Goal: Information Seeking & Learning: Find specific page/section

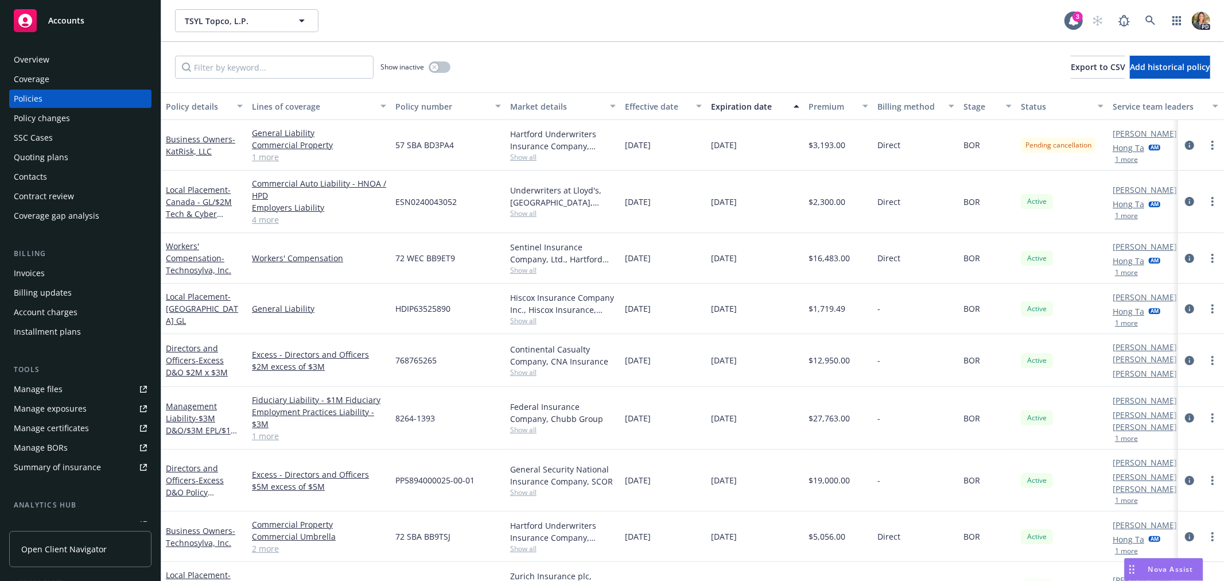
click at [72, 27] on div "Accounts" at bounding box center [80, 20] width 133 height 23
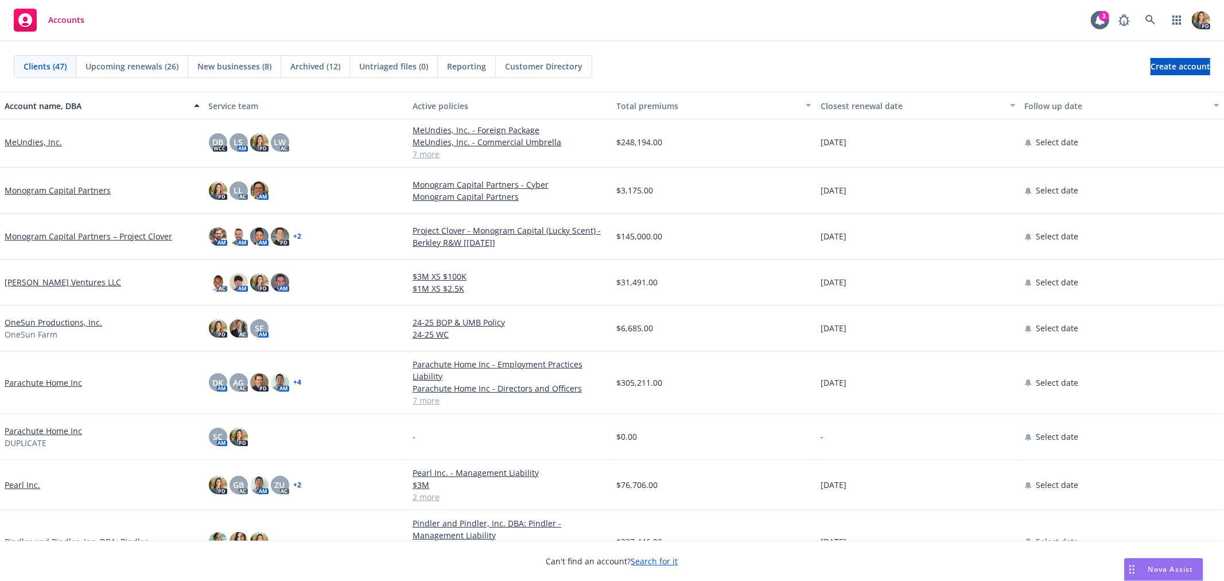
scroll to position [892, 0]
click at [21, 485] on link "Pearl Inc." at bounding box center [23, 483] width 36 height 12
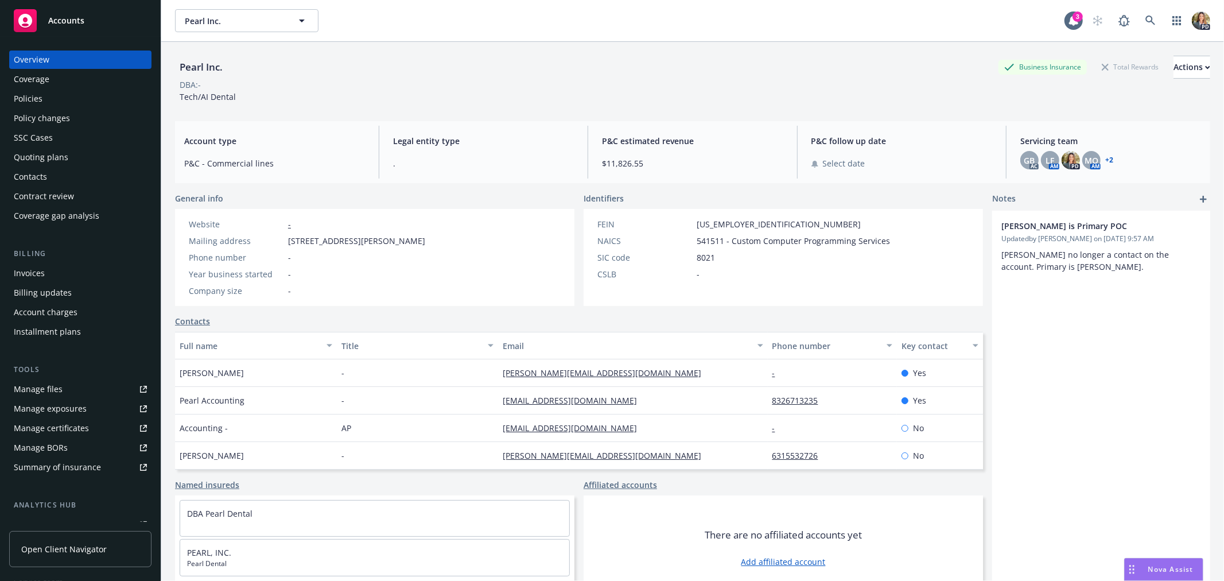
click at [60, 100] on div "Policies" at bounding box center [80, 99] width 133 height 18
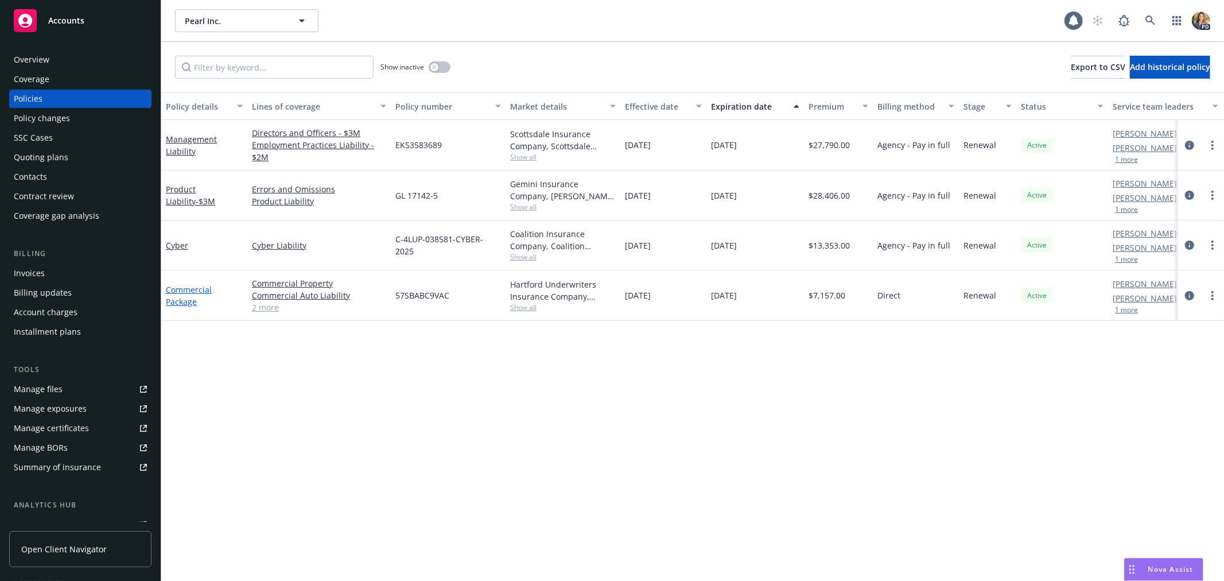
click at [178, 289] on link "Commercial Package" at bounding box center [189, 295] width 46 height 23
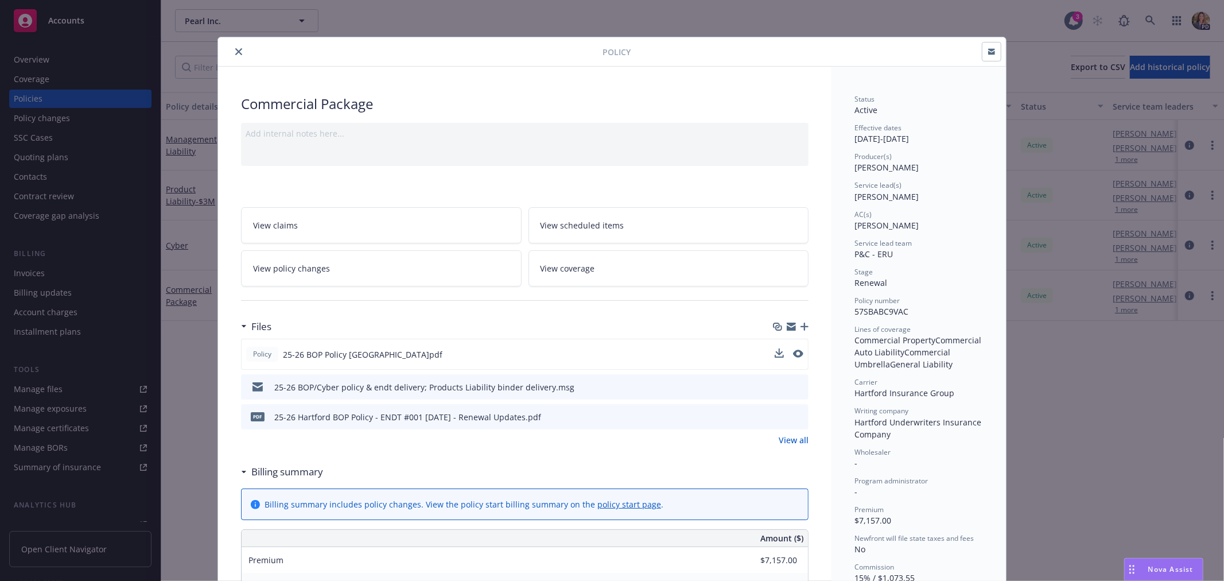
click at [793, 357] on button at bounding box center [798, 354] width 10 height 12
click at [795, 351] on icon "preview file" at bounding box center [797, 353] width 10 height 8
click at [230, 61] on div "Policy" at bounding box center [612, 51] width 788 height 29
click at [235, 48] on icon "close" at bounding box center [238, 51] width 7 height 7
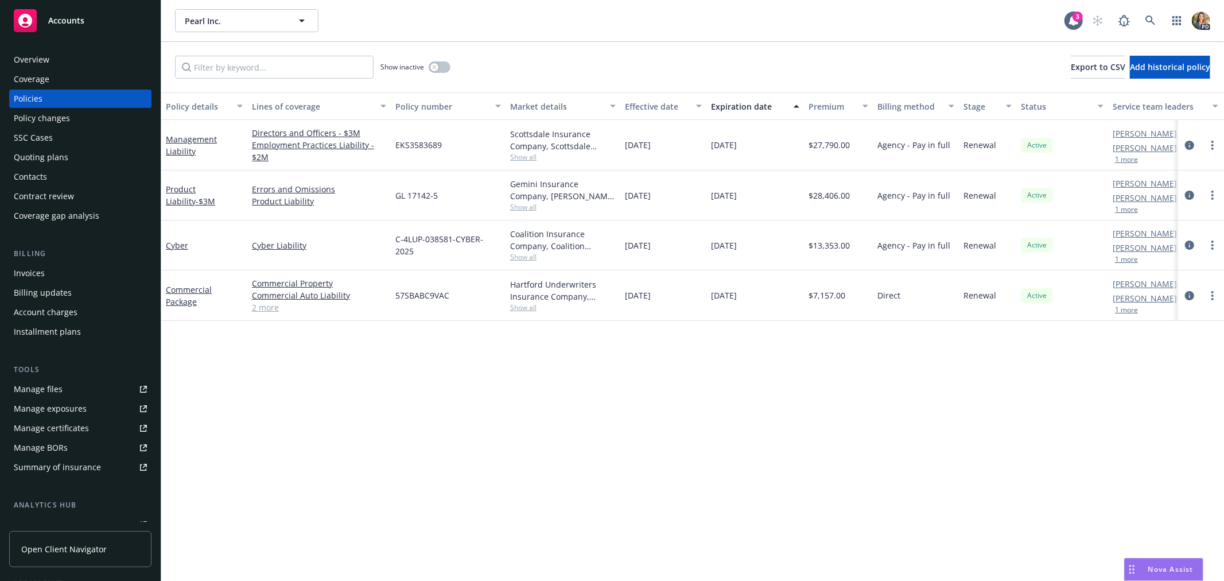
click at [95, 26] on div "Accounts" at bounding box center [80, 20] width 133 height 23
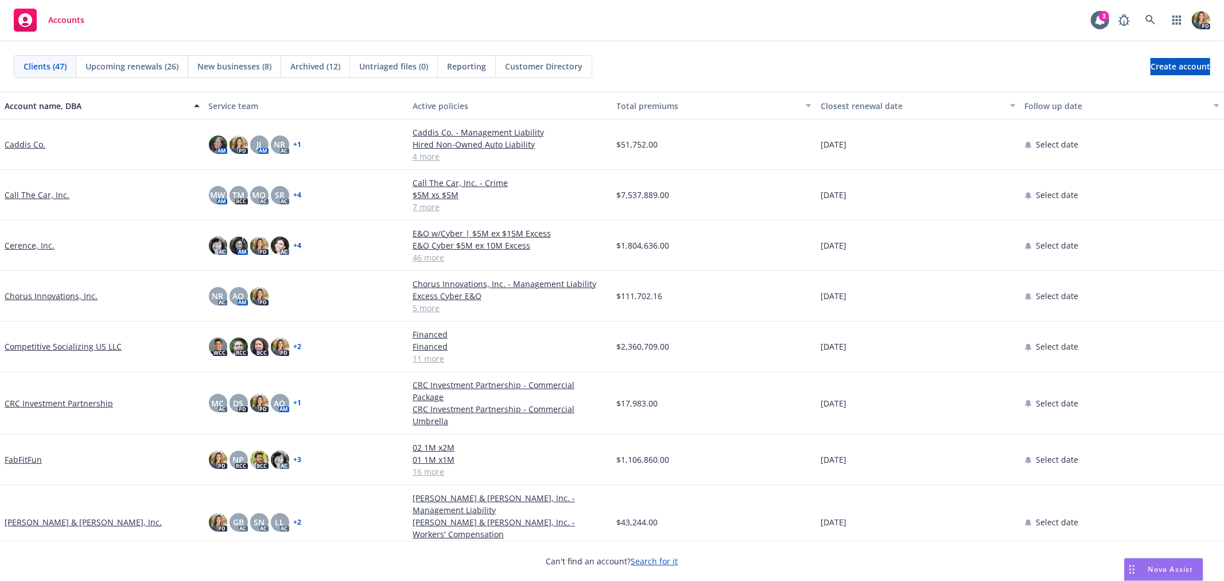
click at [49, 516] on link "[PERSON_NAME] & [PERSON_NAME], Inc." at bounding box center [83, 522] width 157 height 12
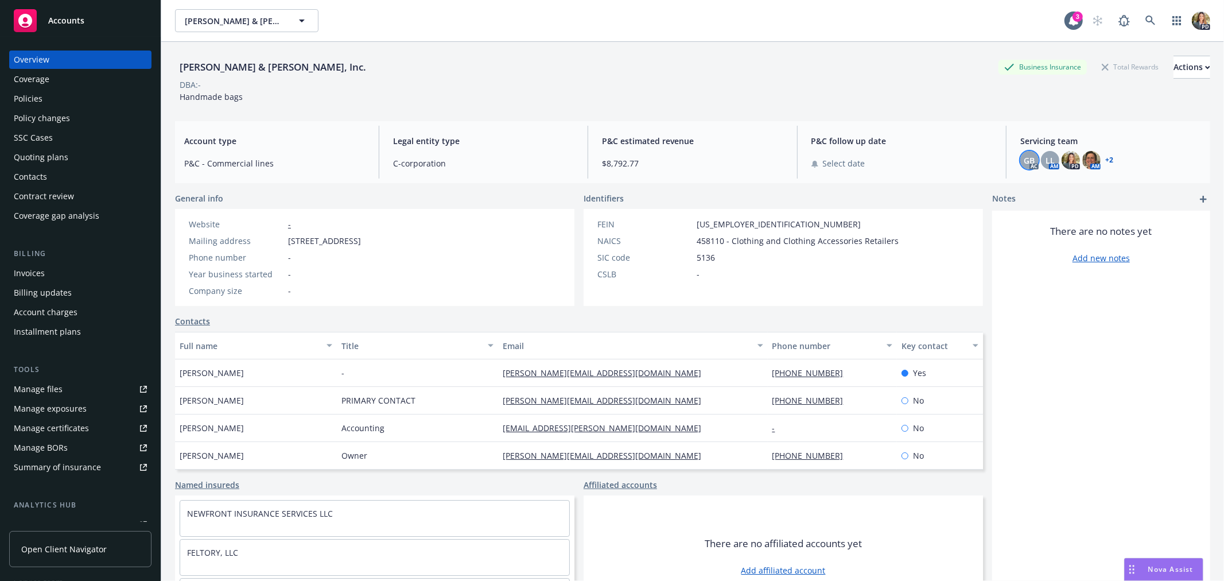
click at [1024, 154] on span "GB" at bounding box center [1029, 160] width 11 height 12
click at [1045, 156] on span "LL" at bounding box center [1049, 160] width 9 height 12
click at [1085, 159] on img at bounding box center [1091, 160] width 18 height 18
click at [56, 93] on div "Policies" at bounding box center [80, 99] width 133 height 18
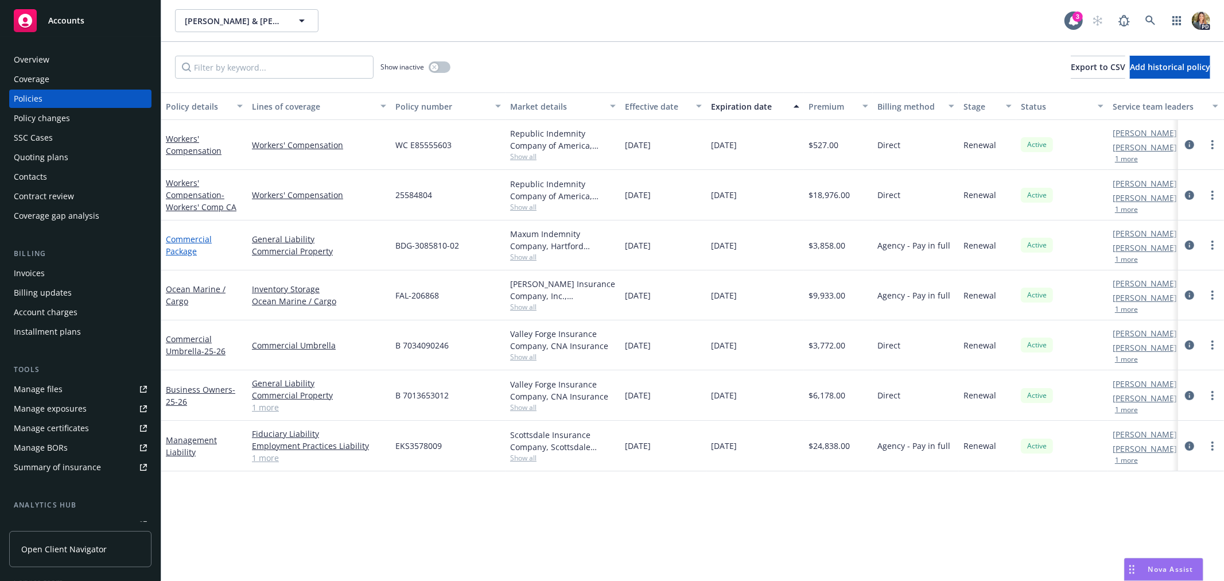
click at [192, 242] on link "Commercial Package" at bounding box center [189, 245] width 46 height 23
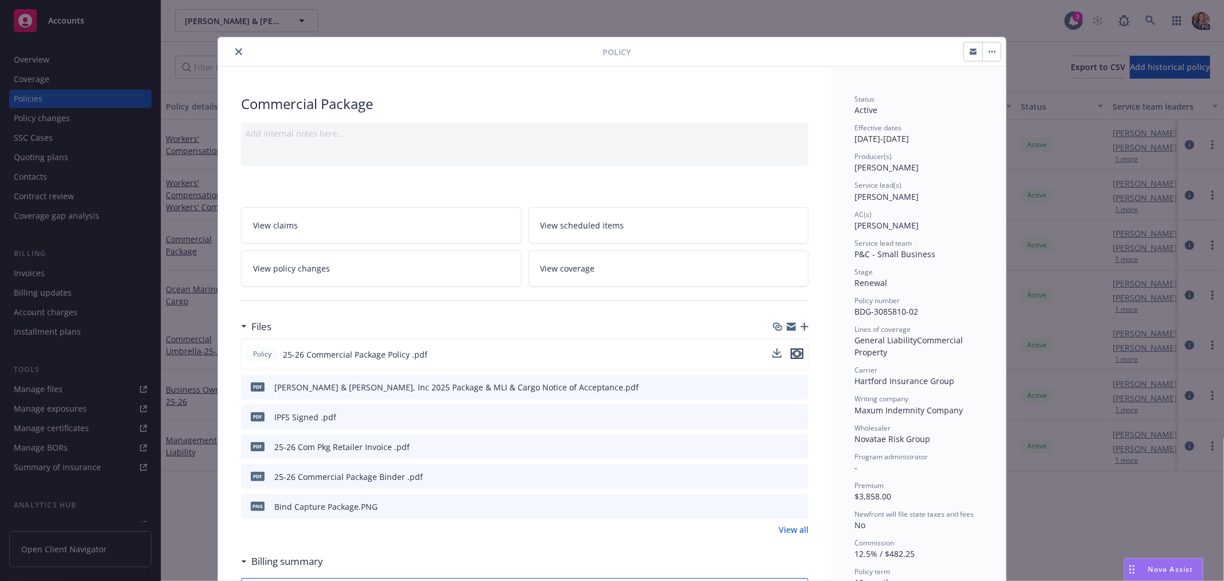
click at [795, 350] on icon "preview file" at bounding box center [797, 353] width 10 height 8
click at [235, 49] on icon "close" at bounding box center [238, 51] width 7 height 7
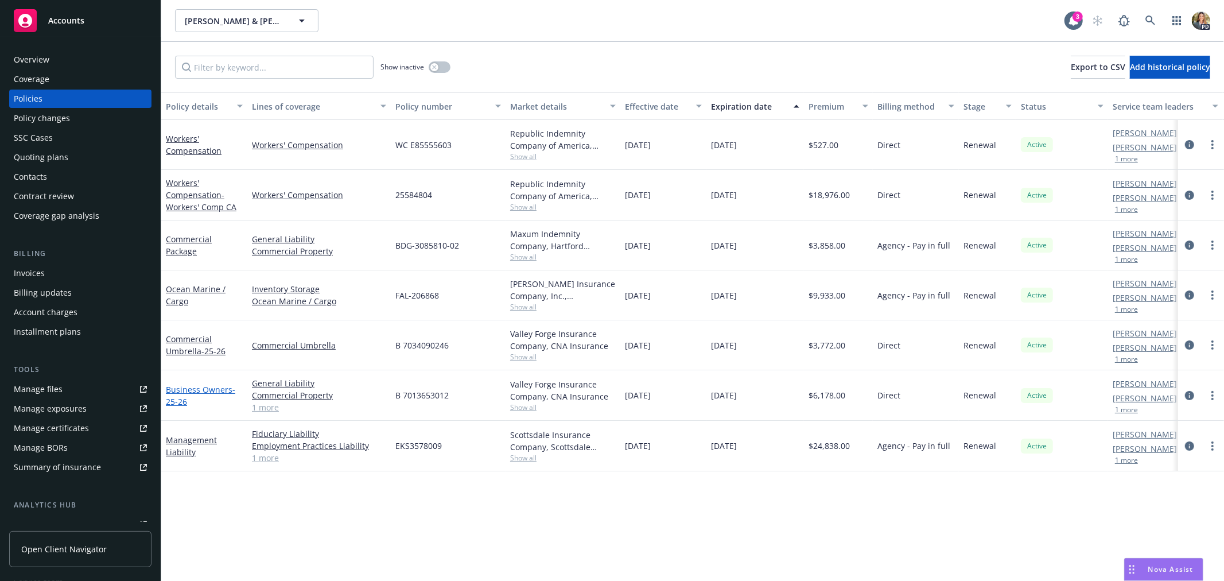
click at [192, 392] on link "Business Owners - 25-26" at bounding box center [200, 395] width 69 height 23
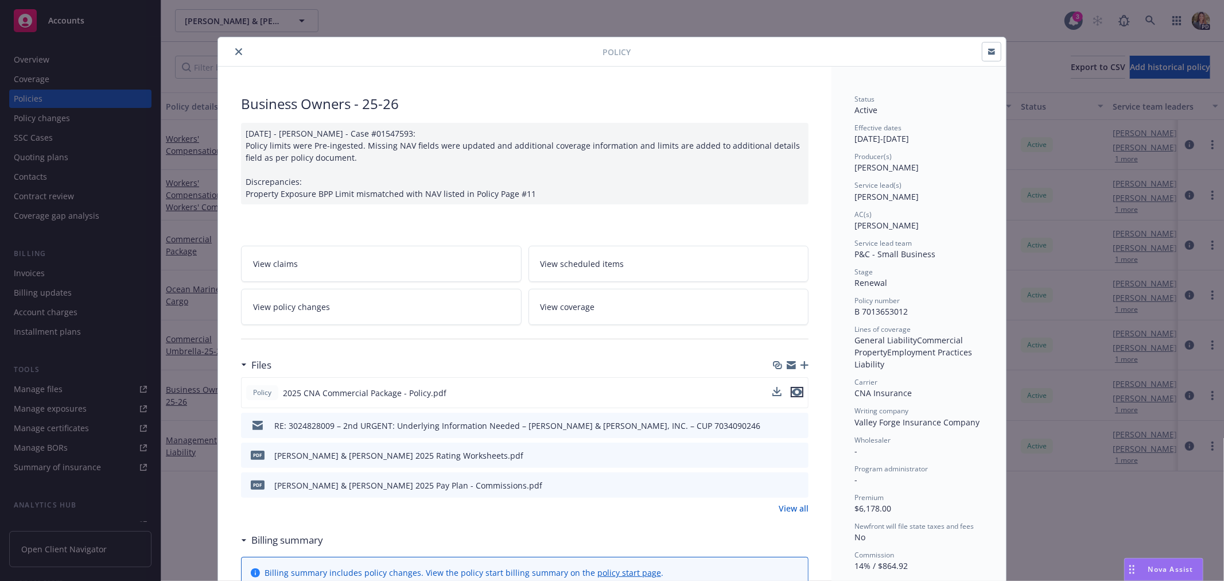
click at [792, 391] on icon "preview file" at bounding box center [797, 392] width 10 height 8
